Goal: Information Seeking & Learning: Find specific fact

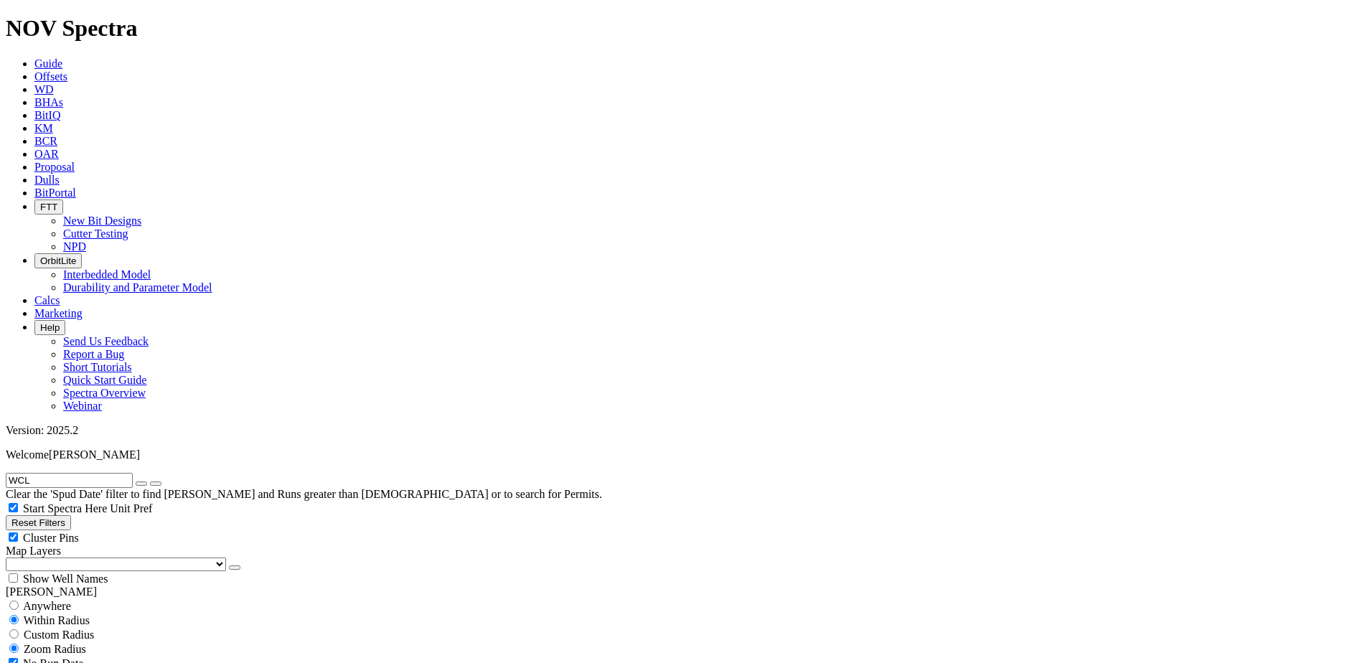
type input "[DATE]"
click at [141, 484] on icon "button" at bounding box center [141, 484] width 0 height 0
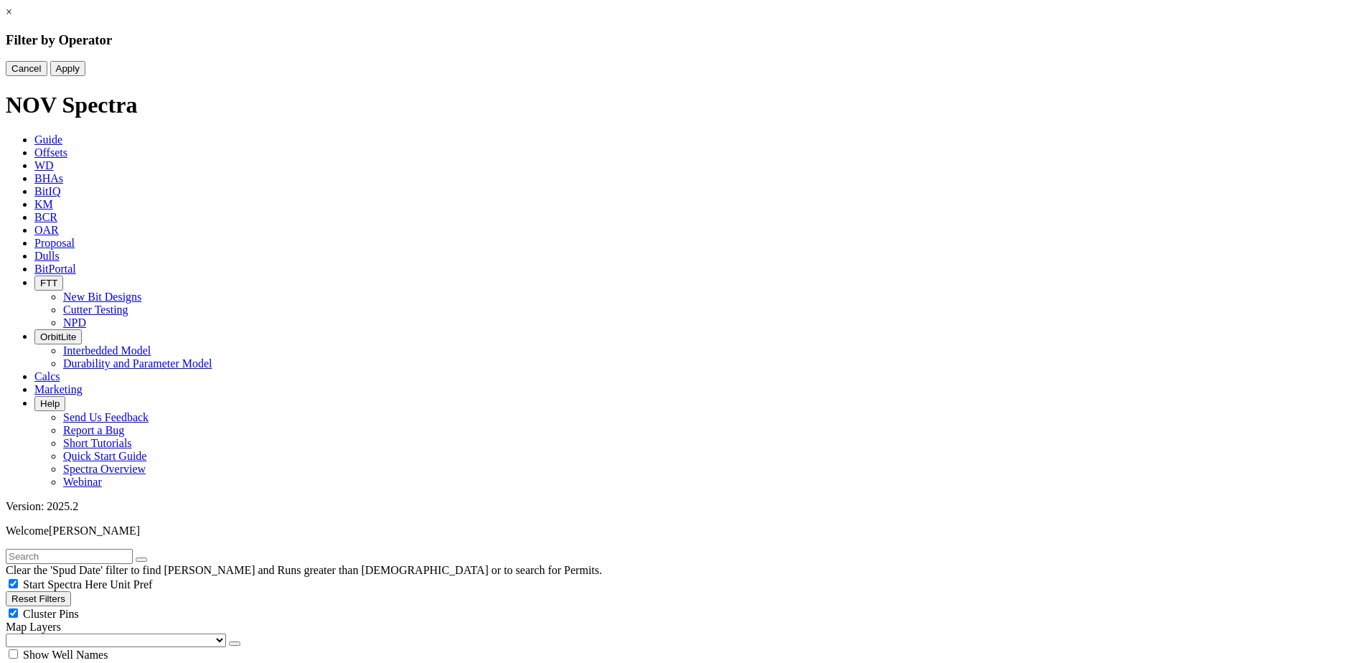
click at [12, 18] on link "×" at bounding box center [9, 12] width 6 height 12
click at [920, 76] on div at bounding box center [686, 76] width 1360 height 0
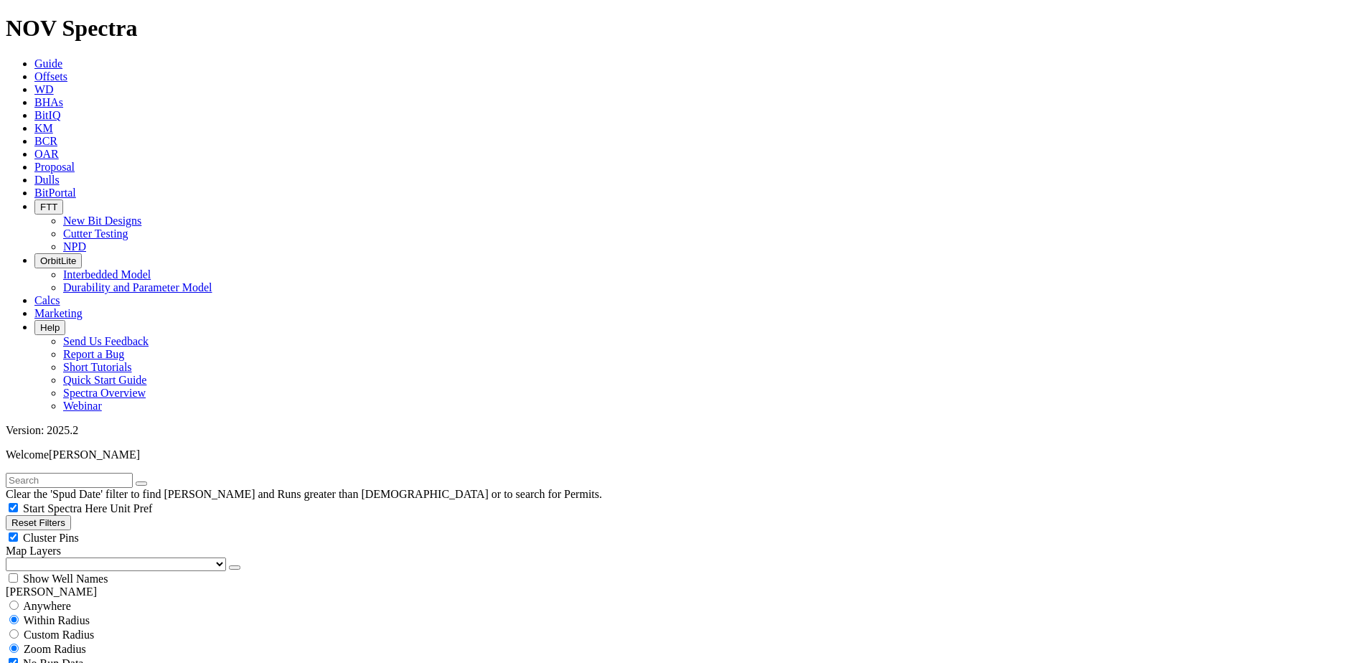
select select "8.5"
checkbox input "false"
select select "? number:8.5 ?"
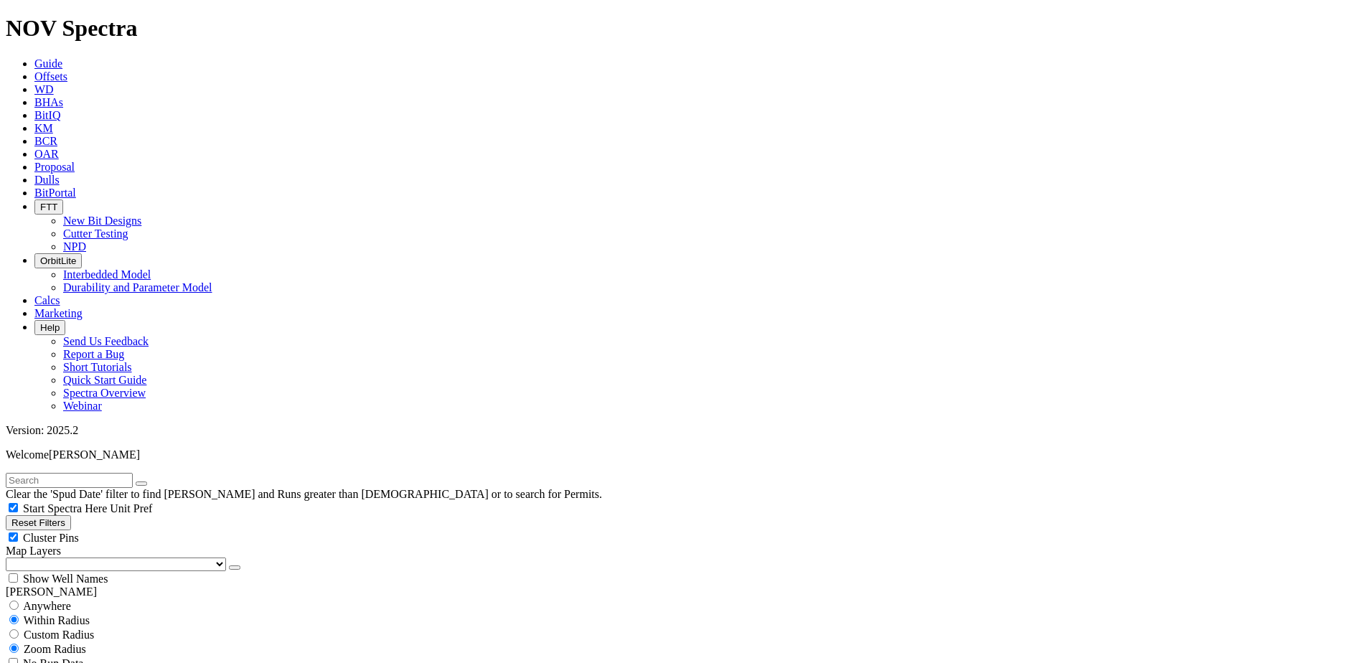
scroll to position [933, 0]
type input "10000"
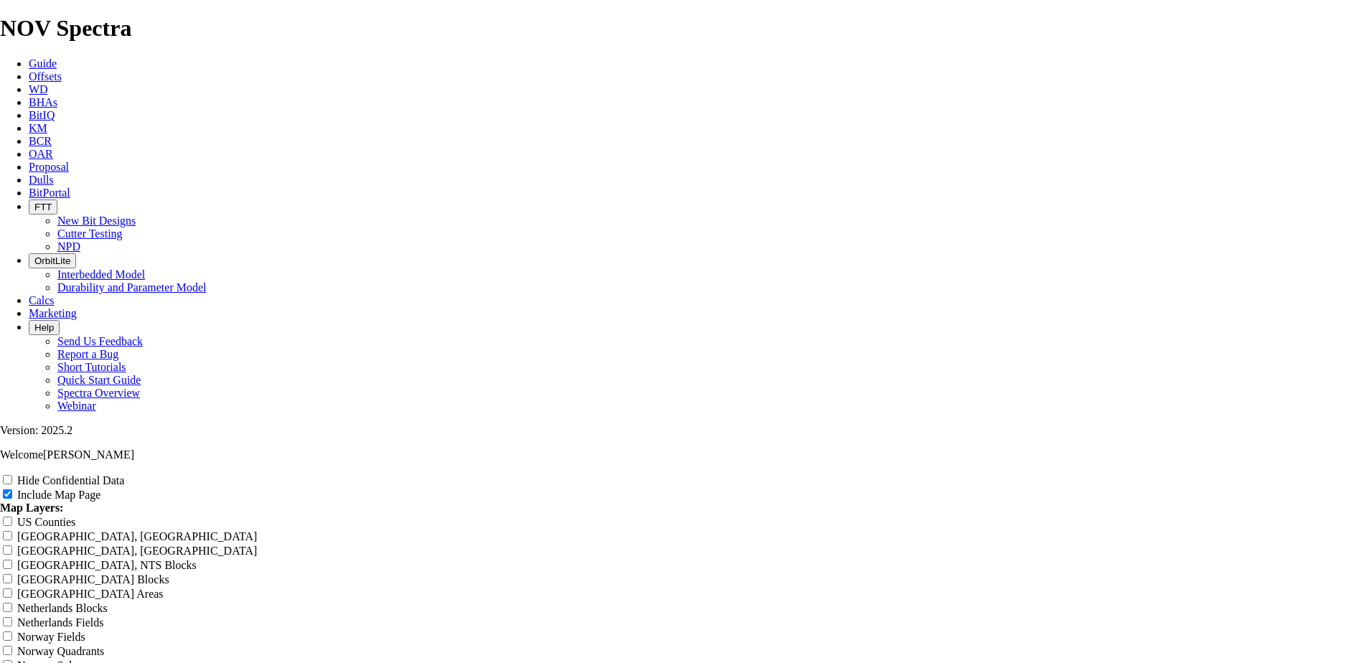
scroll to position [1865, 0]
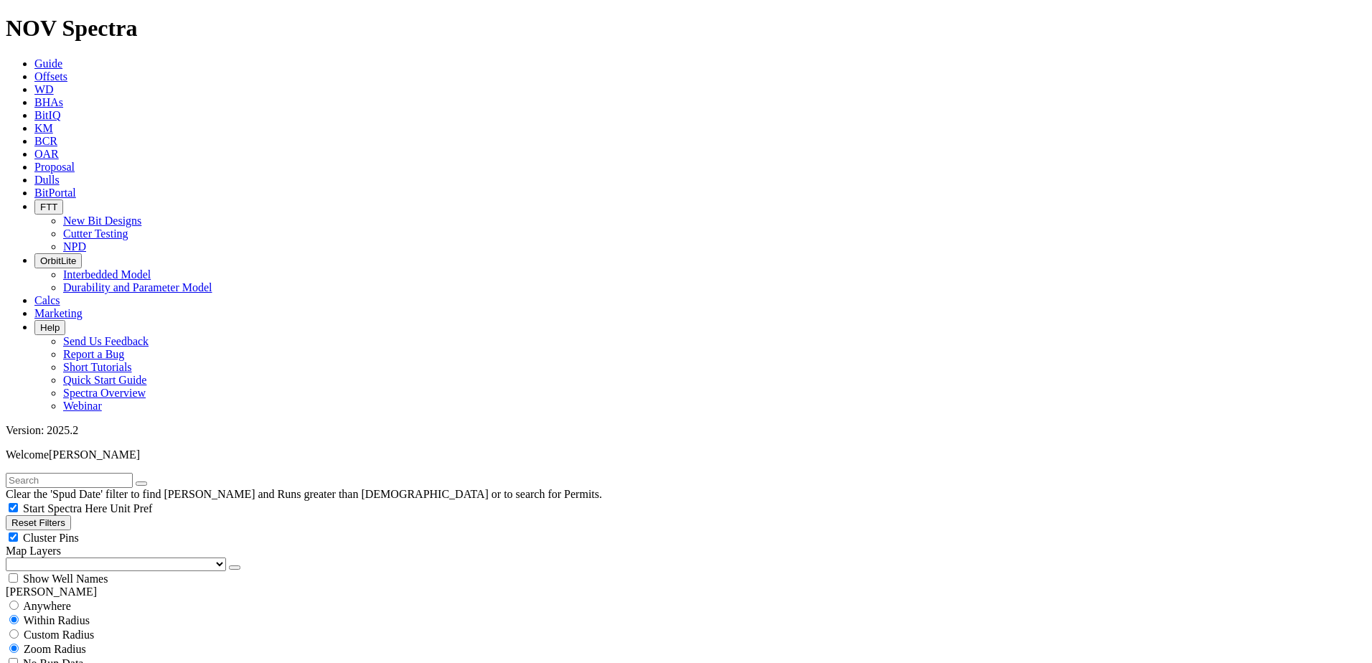
click at [131, 473] on input "text" at bounding box center [69, 480] width 127 height 15
type input "m"
drag, startPoint x: 1356, startPoint y: 439, endPoint x: 1310, endPoint y: 441, distance: 46.0
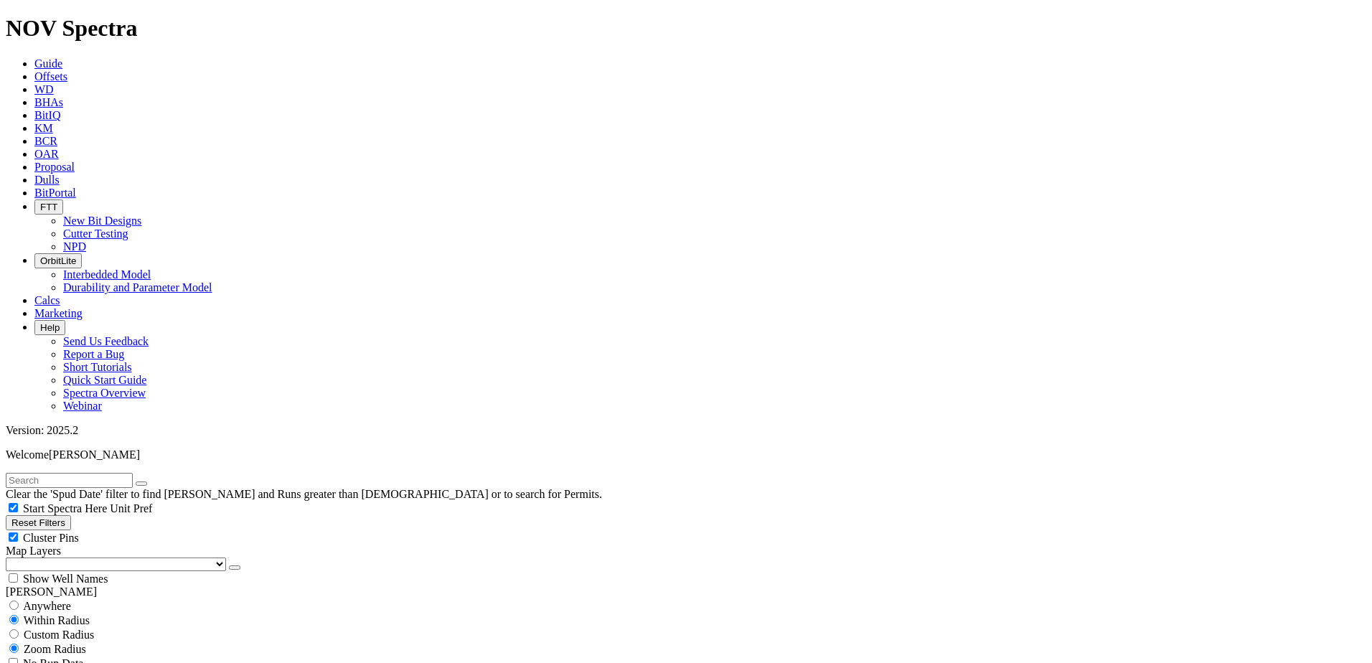
copy span "19121845"
